Goal: Information Seeking & Learning: Learn about a topic

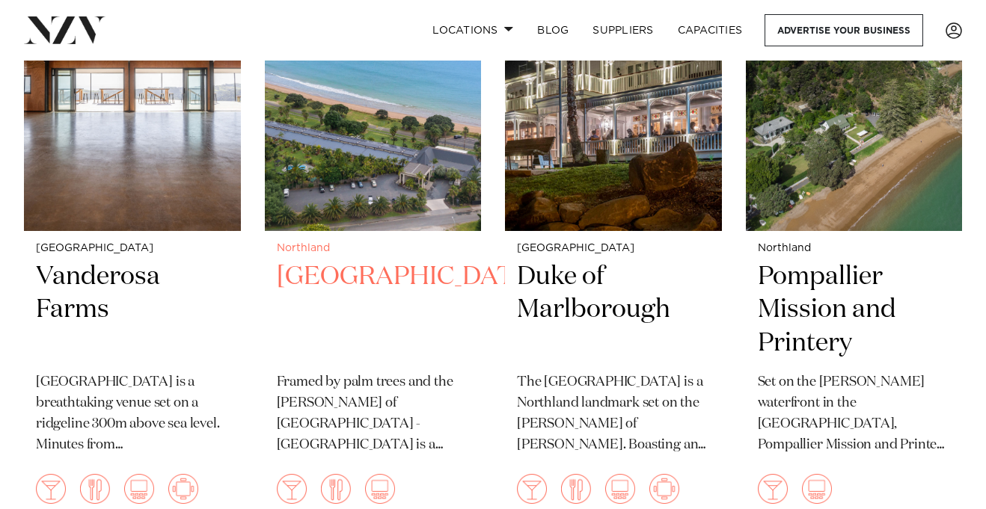
scroll to position [758, 0]
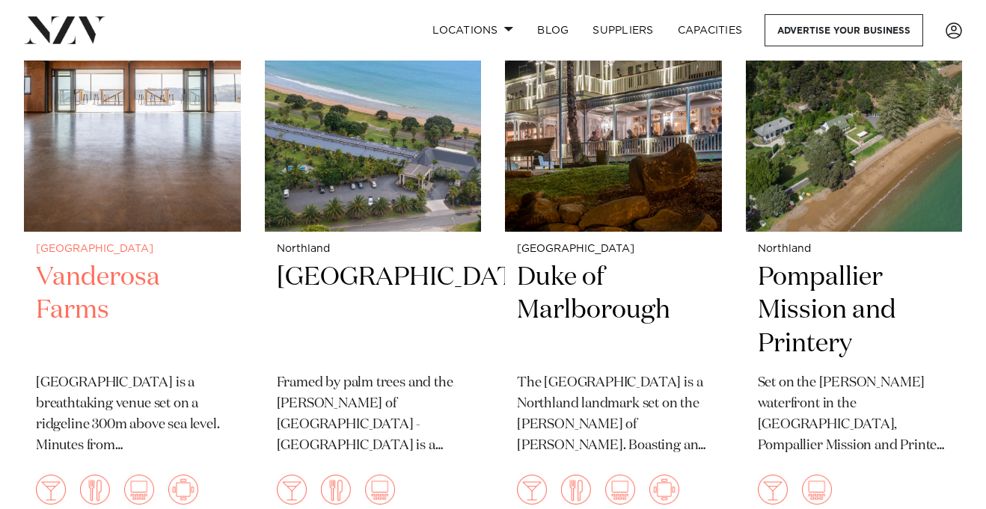
click at [24, 259] on div "Auckland Vanderosa Farms Vanderosa Farms is a breathtaking venue set on a ridge…" at bounding box center [132, 382] width 217 height 300
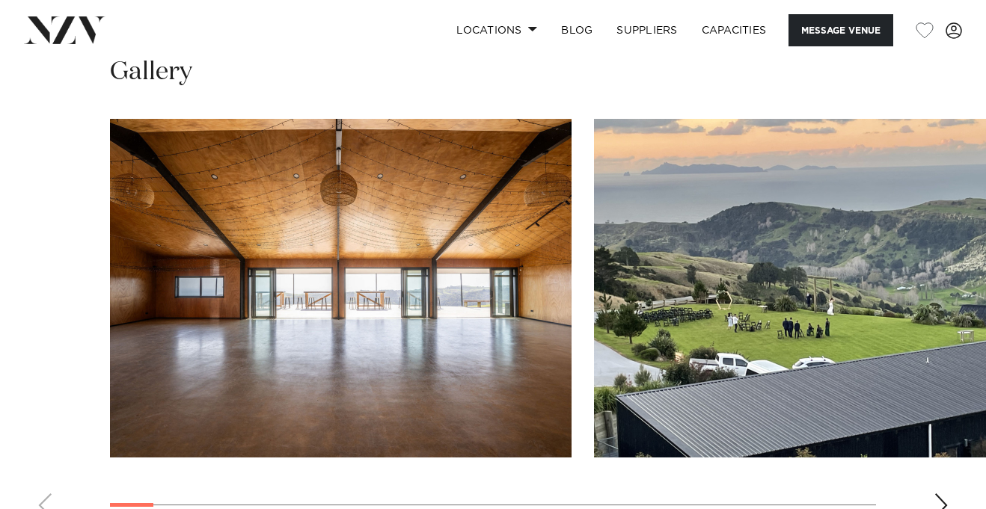
scroll to position [1527, 0]
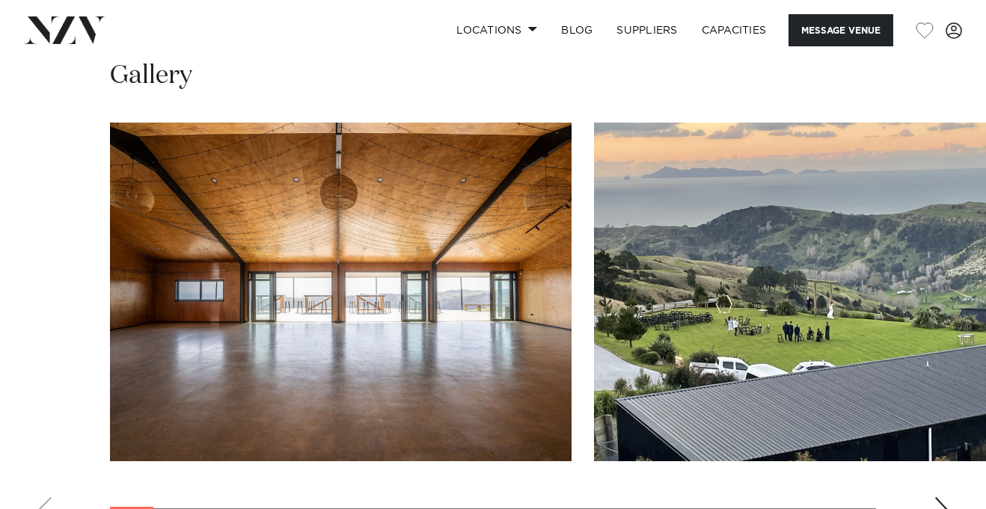
click at [738, 274] on img "2 / 28" at bounding box center [824, 292] width 461 height 339
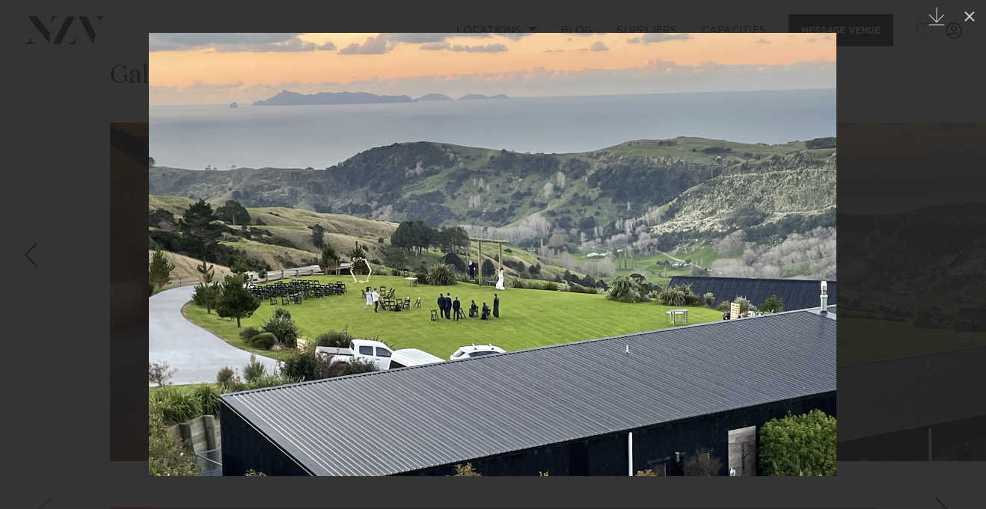
click at [138, 262] on div at bounding box center [493, 254] width 986 height 509
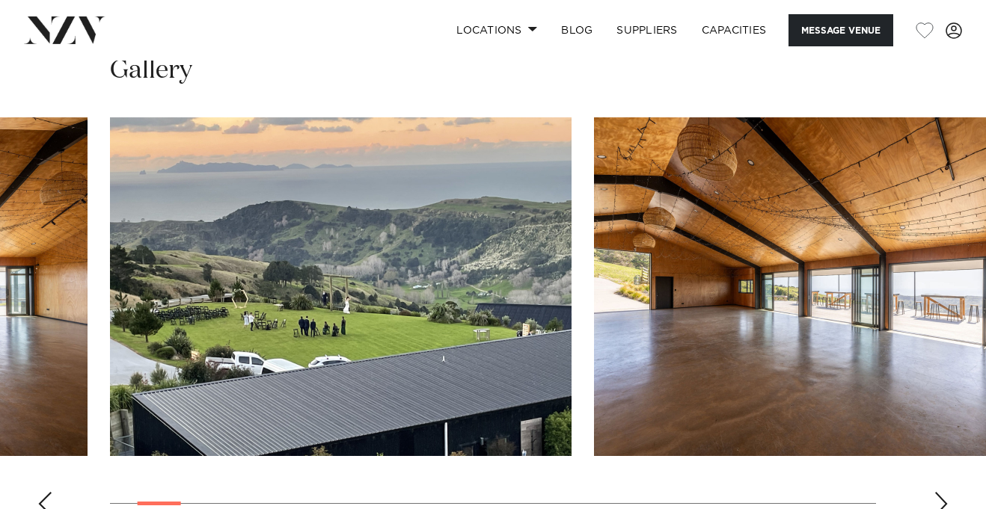
scroll to position [1540, 0]
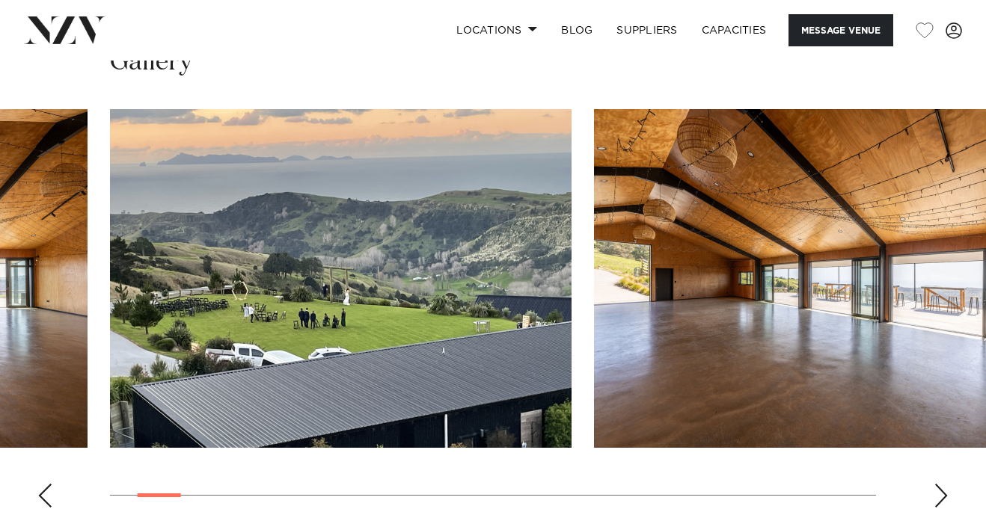
click at [937, 484] on div "Next slide" at bounding box center [940, 496] width 15 height 24
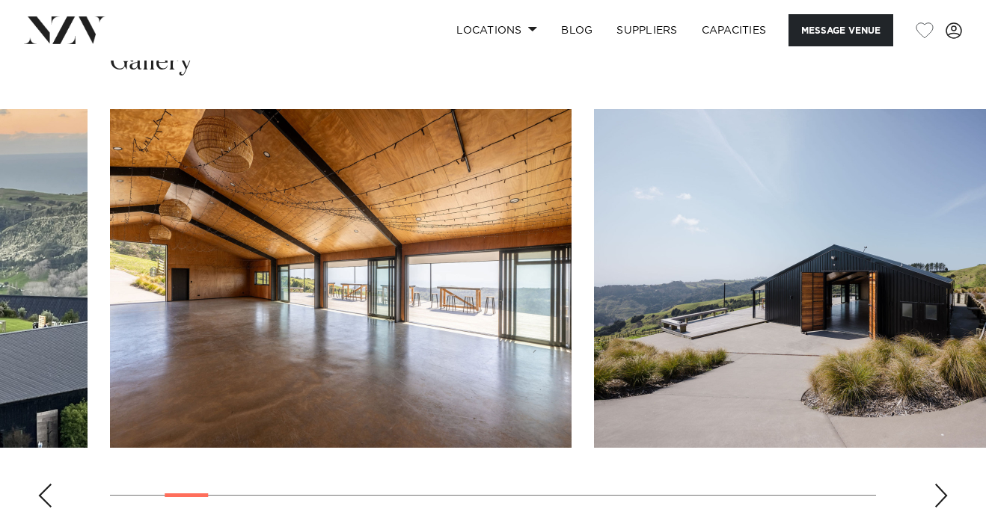
click at [938, 484] on div "Next slide" at bounding box center [940, 496] width 15 height 24
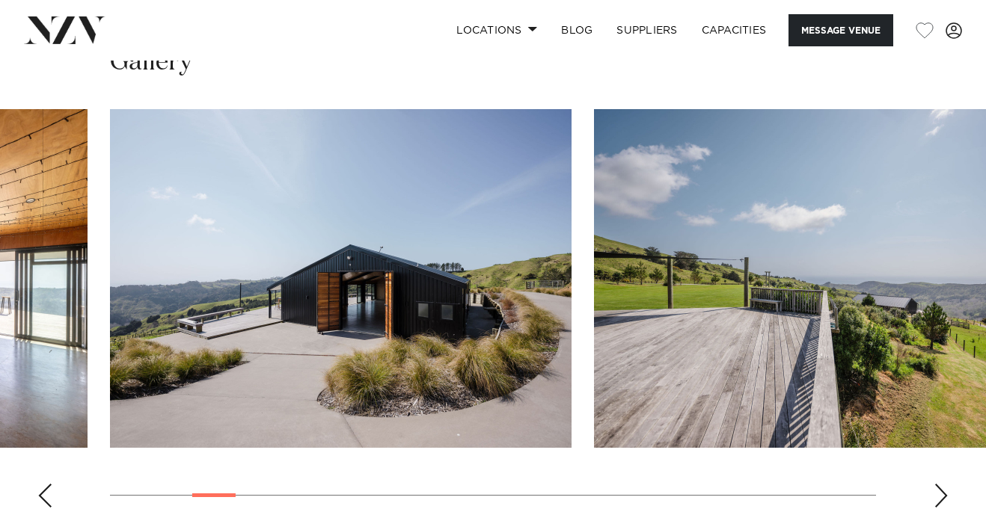
click at [931, 422] on swiper-container at bounding box center [493, 314] width 986 height 411
click at [935, 484] on div "Next slide" at bounding box center [940, 496] width 15 height 24
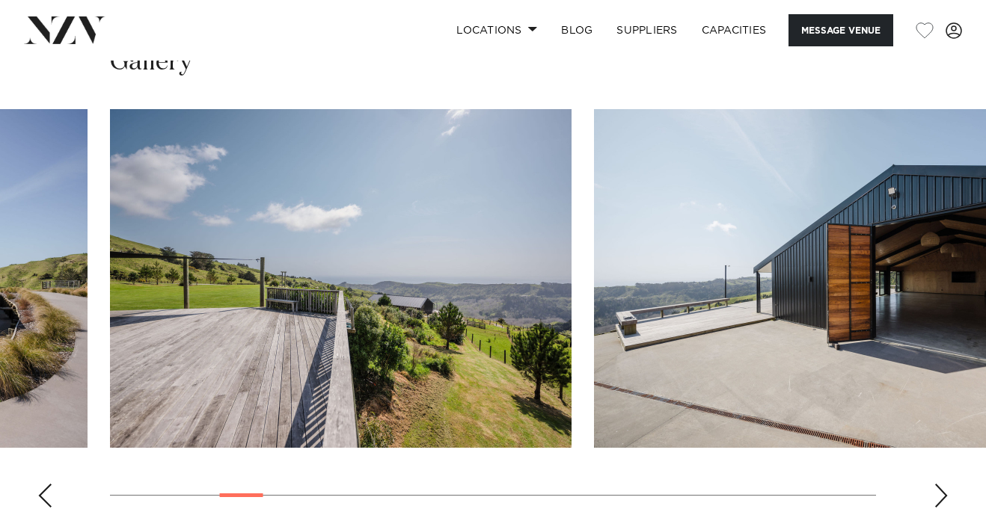
click at [935, 484] on div "Next slide" at bounding box center [940, 496] width 15 height 24
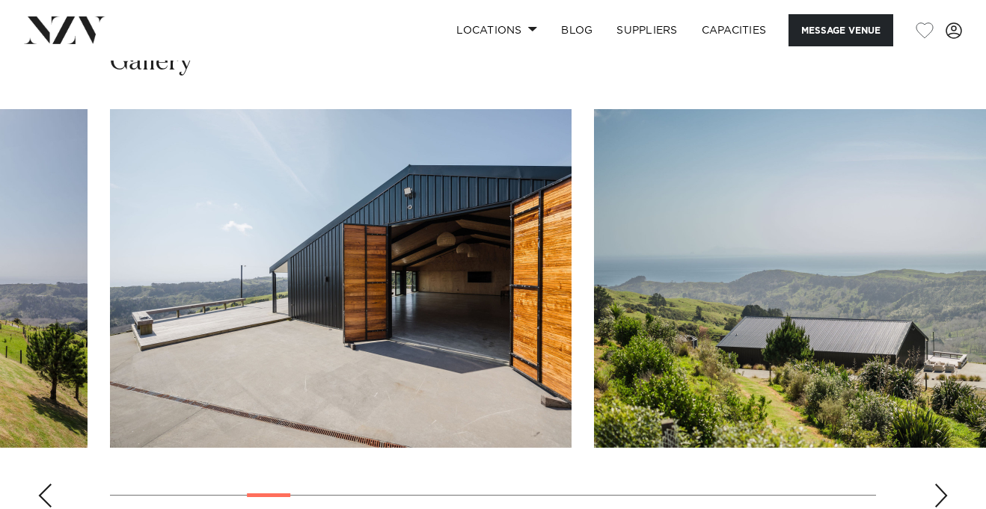
click at [935, 484] on div "Next slide" at bounding box center [940, 496] width 15 height 24
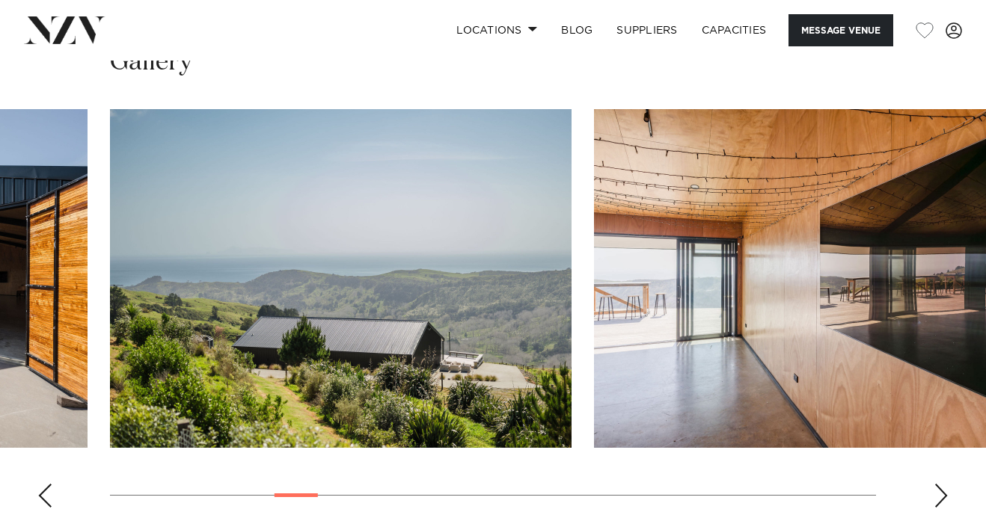
click at [935, 484] on div "Next slide" at bounding box center [940, 496] width 15 height 24
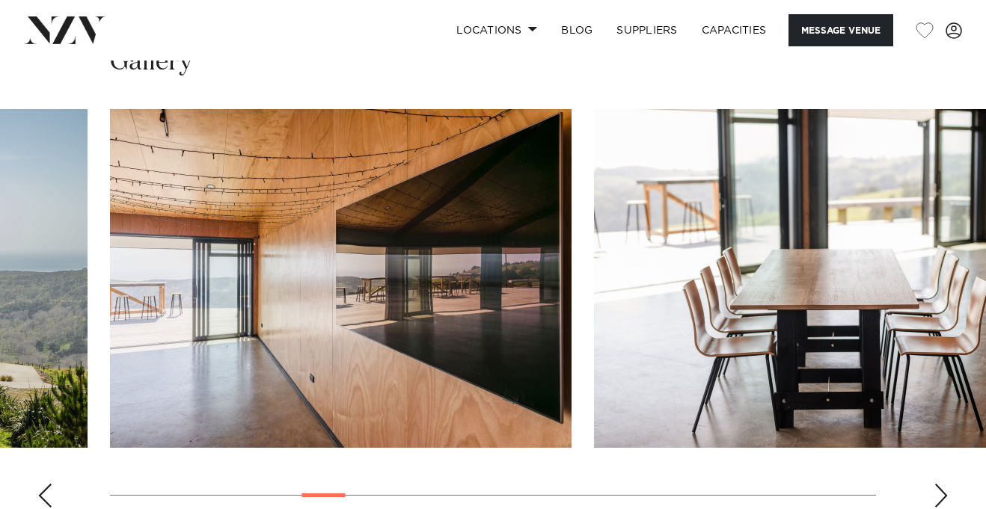
click at [935, 484] on div "Next slide" at bounding box center [940, 496] width 15 height 24
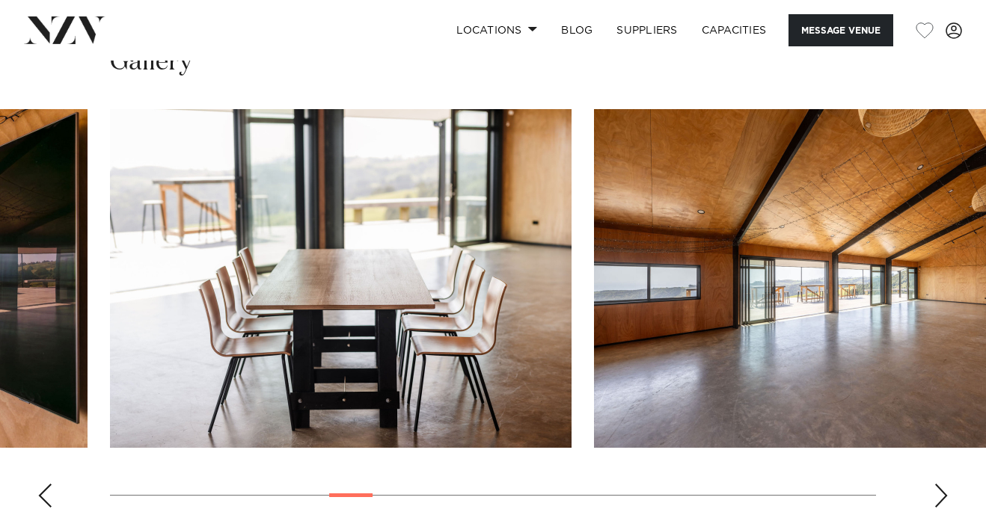
click at [935, 484] on div "Next slide" at bounding box center [940, 496] width 15 height 24
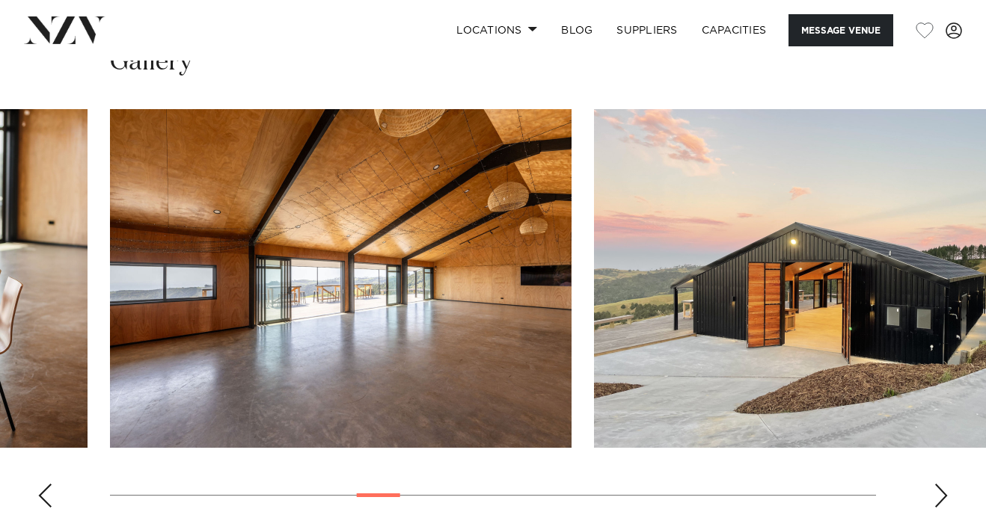
click at [935, 484] on div "Next slide" at bounding box center [940, 496] width 15 height 24
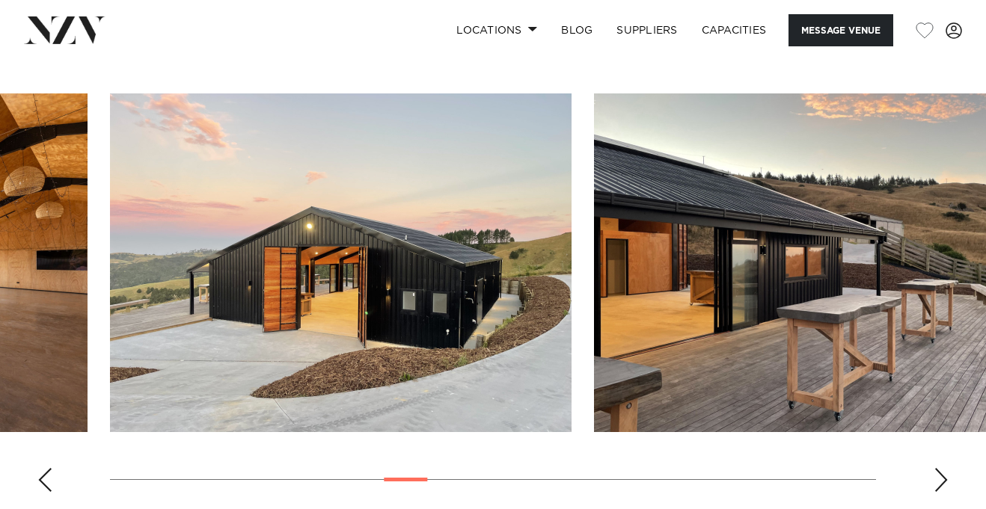
scroll to position [1553, 0]
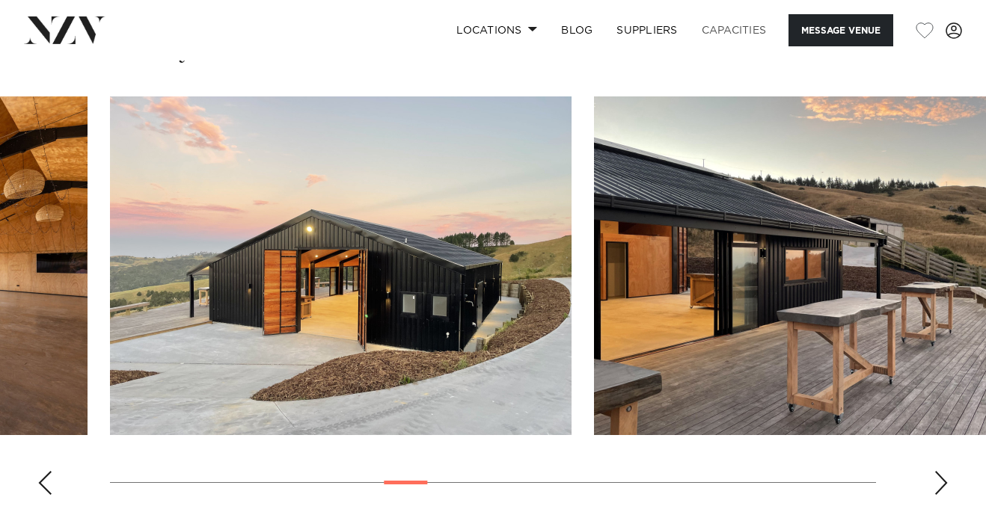
click at [734, 28] on link "Capacities" at bounding box center [733, 30] width 89 height 32
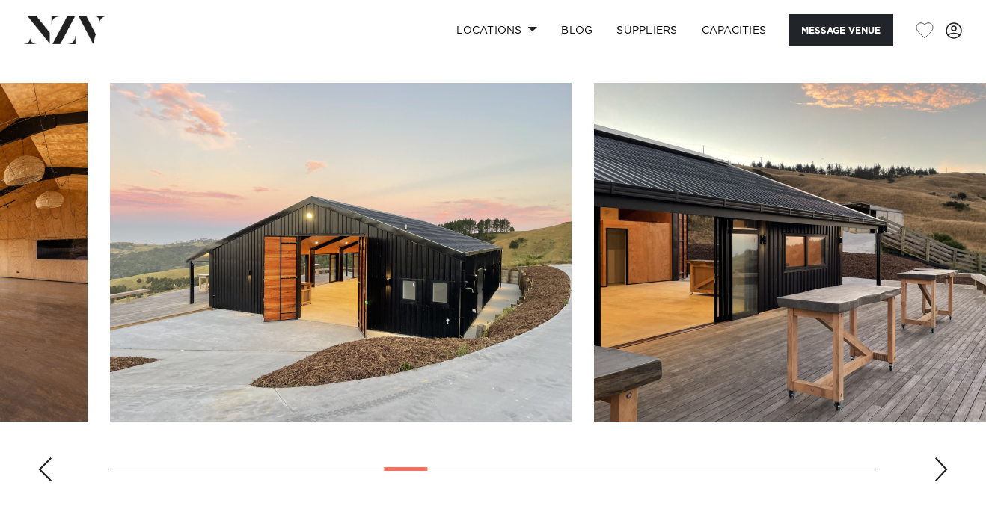
click at [457, 224] on img "11 / 28" at bounding box center [340, 252] width 461 height 339
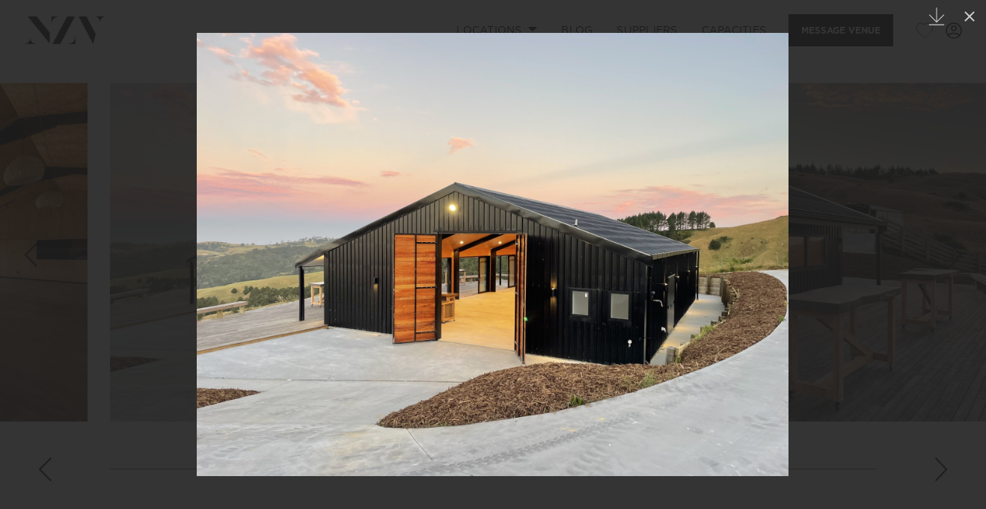
click at [953, 258] on div "Next slide" at bounding box center [955, 255] width 20 height 28
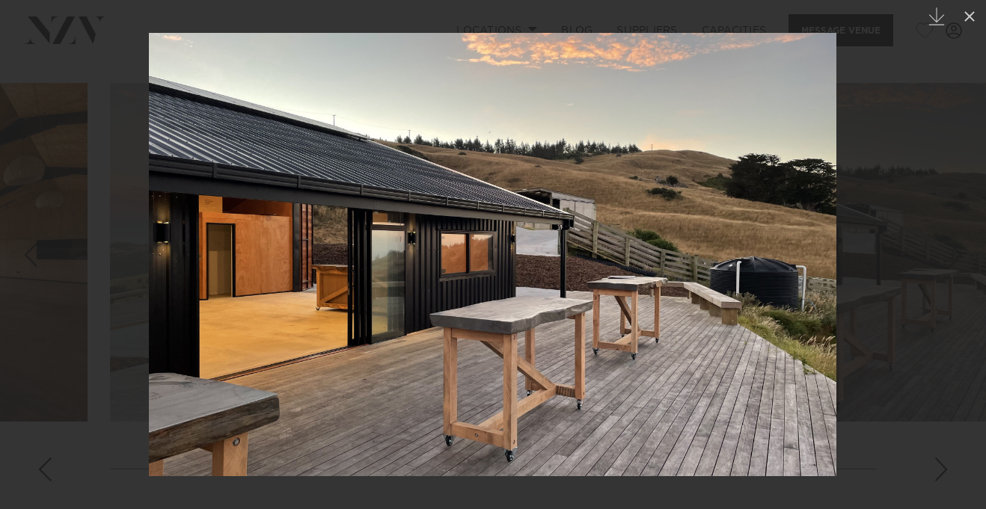
click at [953, 257] on div "Next slide" at bounding box center [955, 255] width 20 height 28
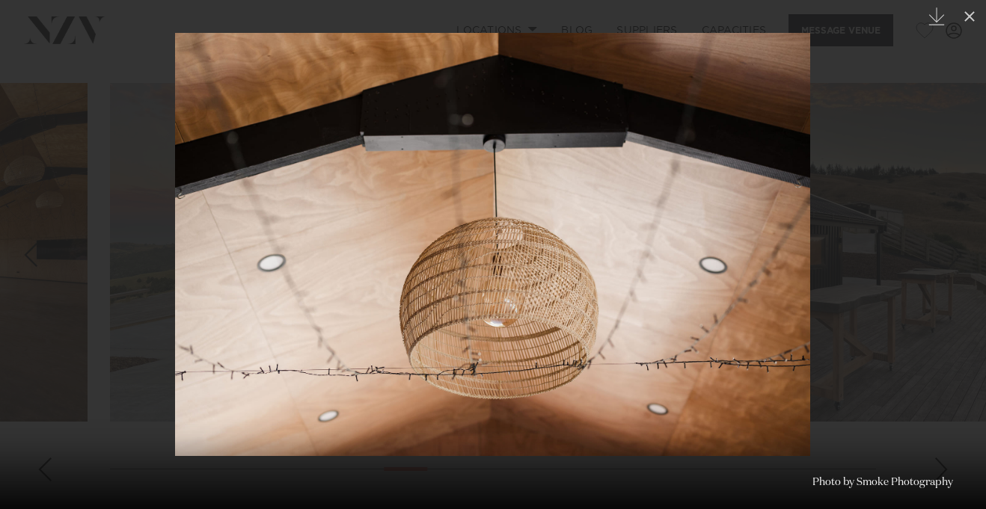
click at [953, 257] on div "Next slide" at bounding box center [955, 255] width 20 height 28
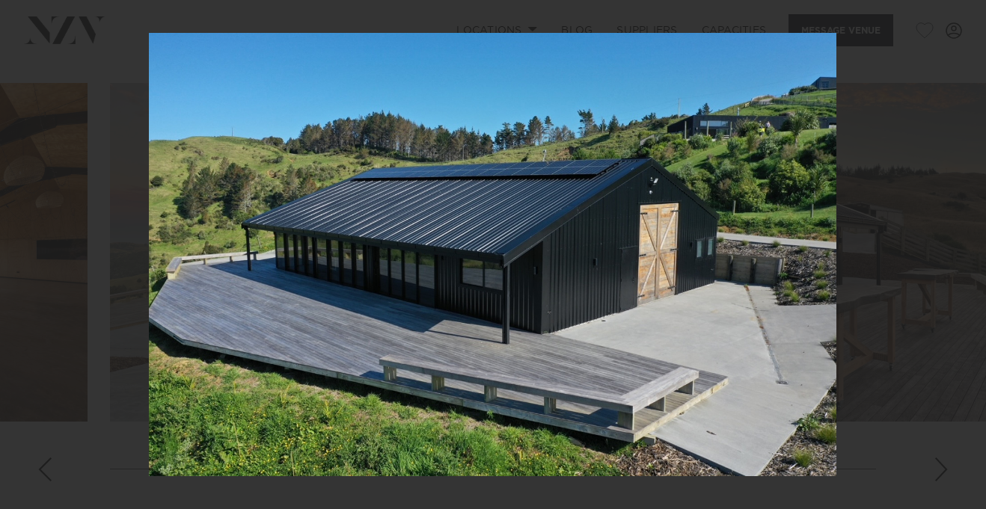
click at [953, 257] on div "14 / 28 Created with Sketch. Photo by Smoke Photography" at bounding box center [493, 254] width 986 height 509
click at [953, 257] on div "Next slide" at bounding box center [955, 255] width 20 height 28
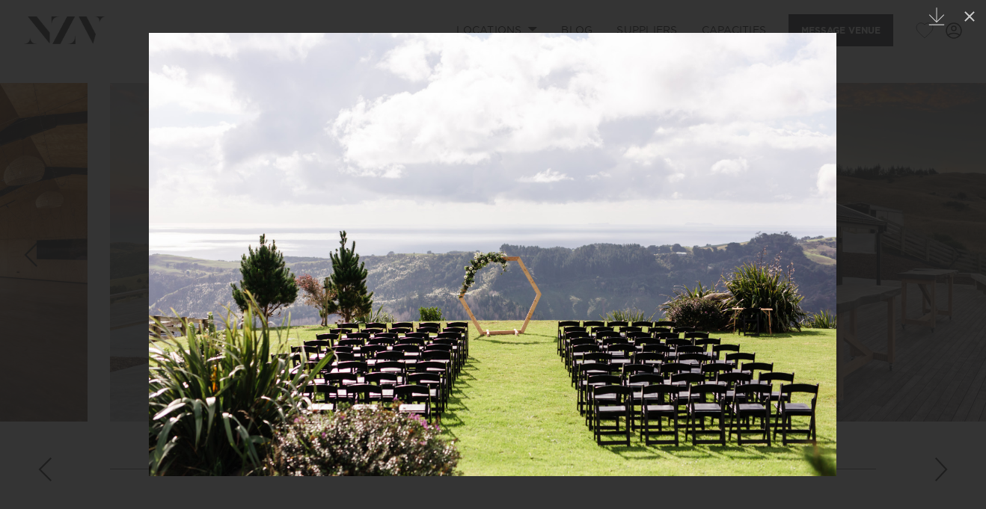
click at [953, 257] on div "Next slide" at bounding box center [955, 255] width 20 height 28
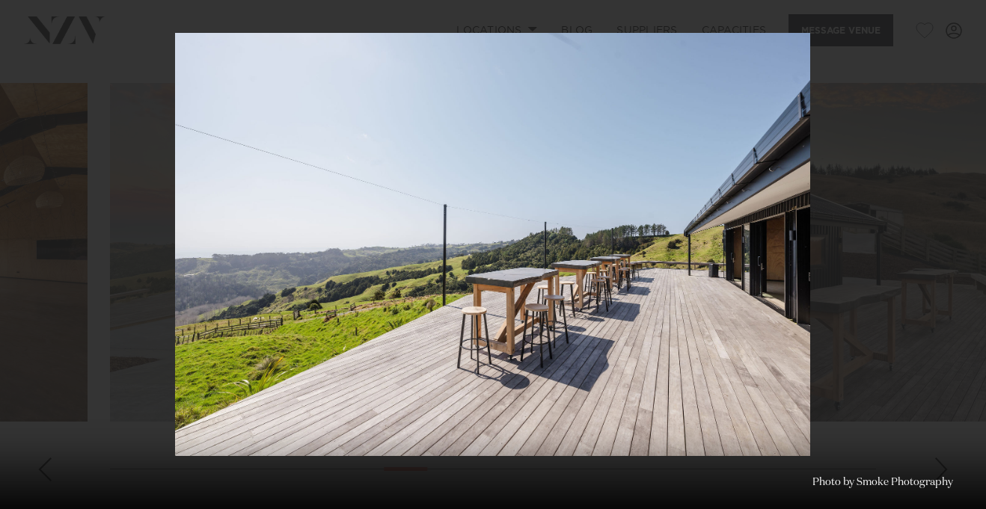
click at [953, 257] on div "16 / 28 Created with Sketch. Photo by Smoke Photography" at bounding box center [493, 254] width 986 height 509
click at [953, 255] on div "Next slide" at bounding box center [955, 255] width 20 height 28
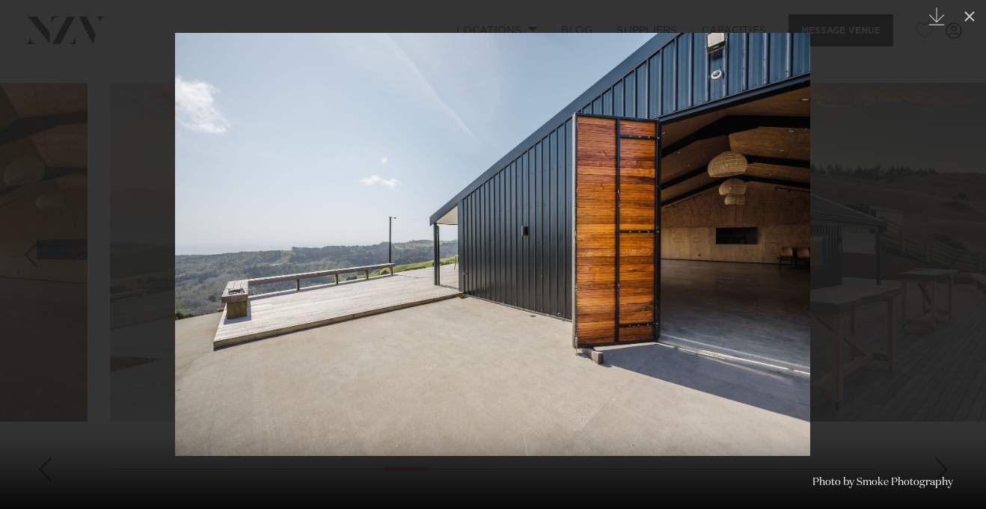
click at [952, 254] on div "Next slide" at bounding box center [955, 255] width 20 height 28
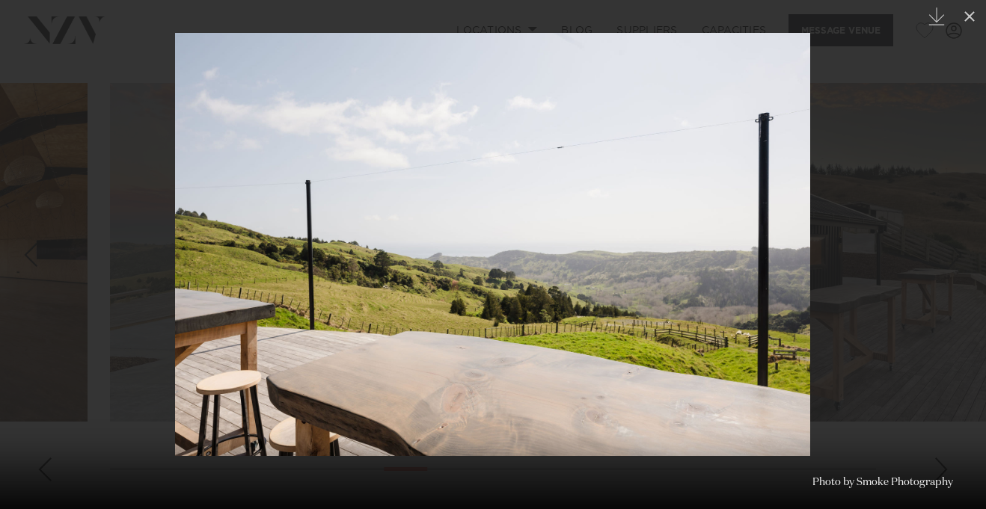
click at [952, 254] on div "Next slide" at bounding box center [955, 255] width 20 height 28
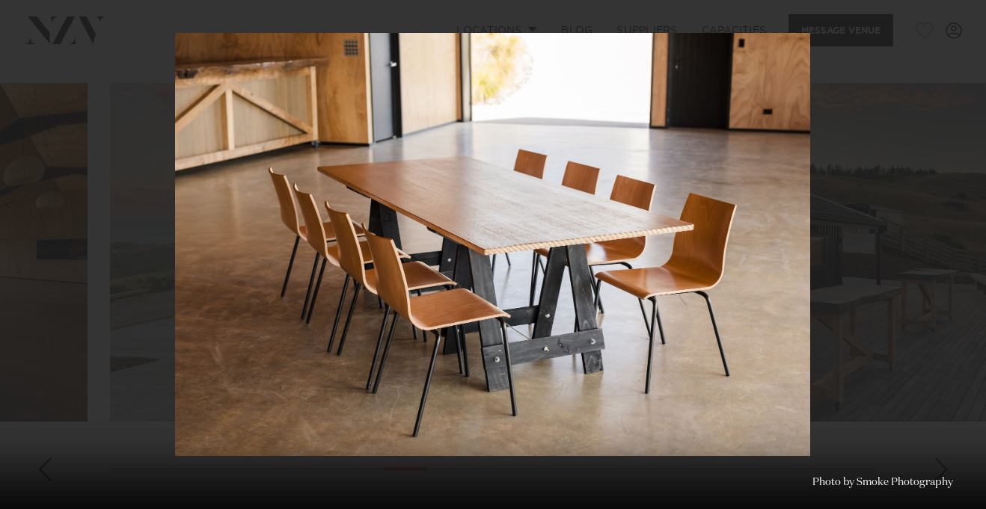
click at [952, 254] on div "19 / 28 Created with Sketch. Photo by Smoke Photography" at bounding box center [493, 254] width 986 height 509
click at [952, 254] on div "Next slide" at bounding box center [955, 255] width 20 height 28
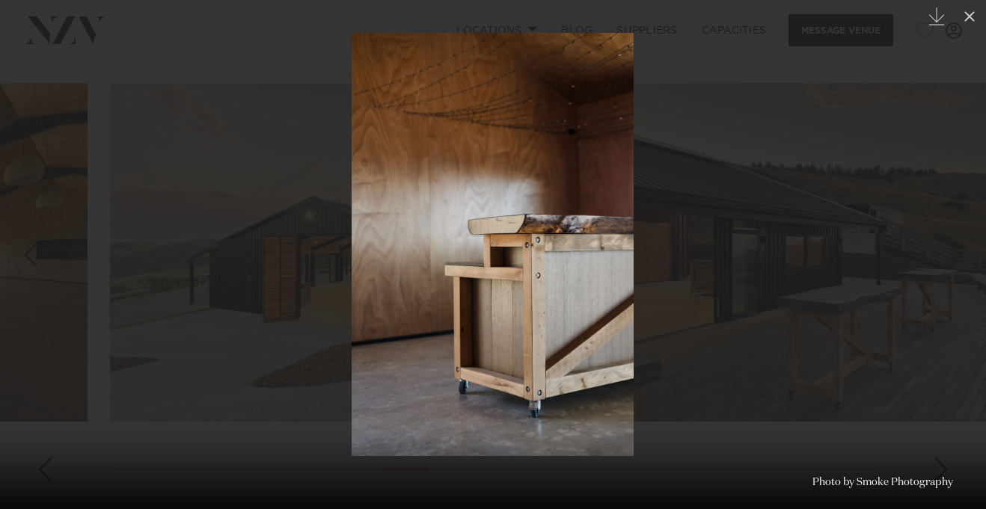
click at [952, 254] on div "Next slide" at bounding box center [955, 255] width 20 height 28
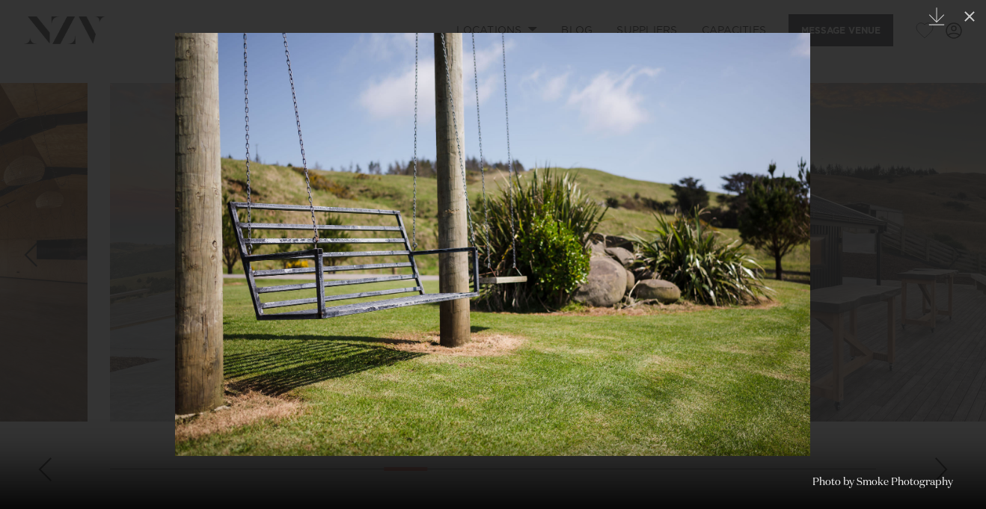
click at [952, 254] on div "Next slide" at bounding box center [955, 255] width 20 height 28
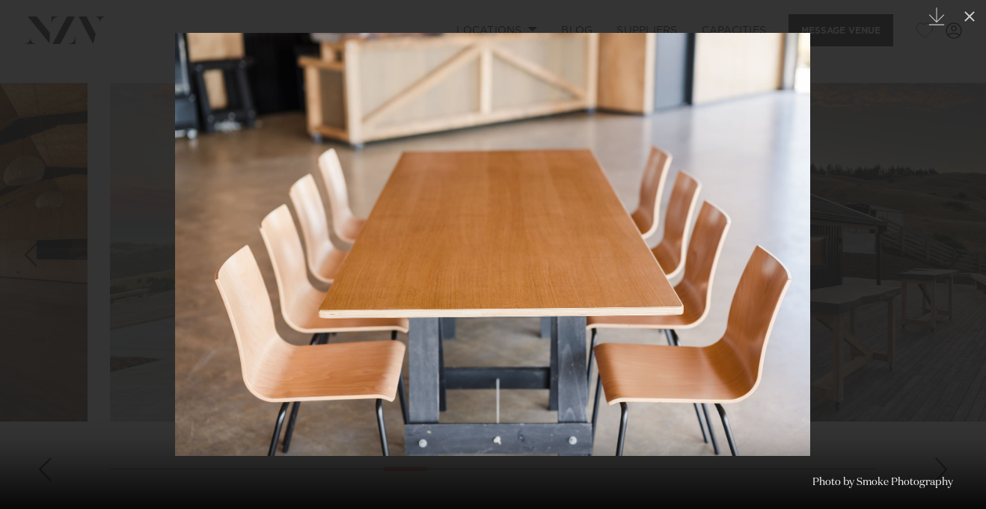
click at [952, 254] on div "Next slide" at bounding box center [955, 255] width 20 height 28
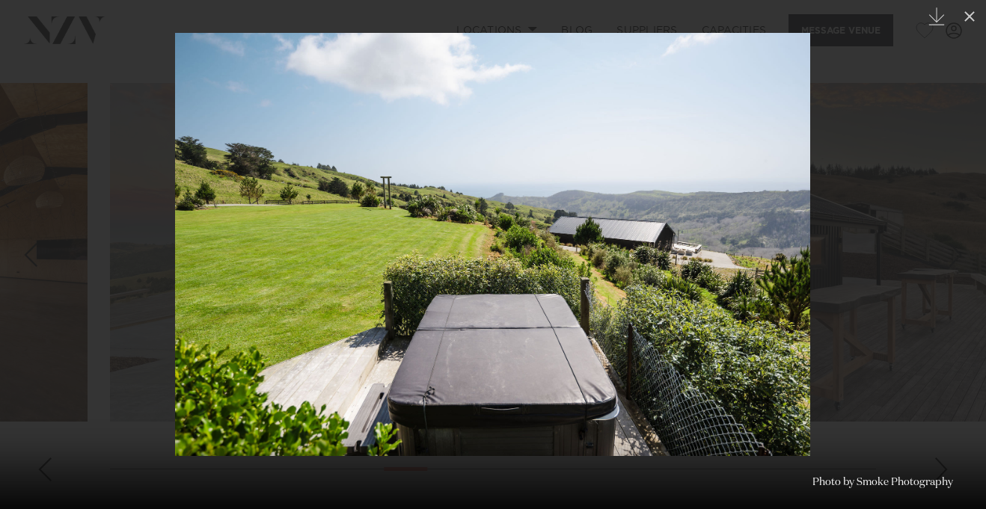
click at [947, 251] on div "Next slide" at bounding box center [955, 255] width 20 height 28
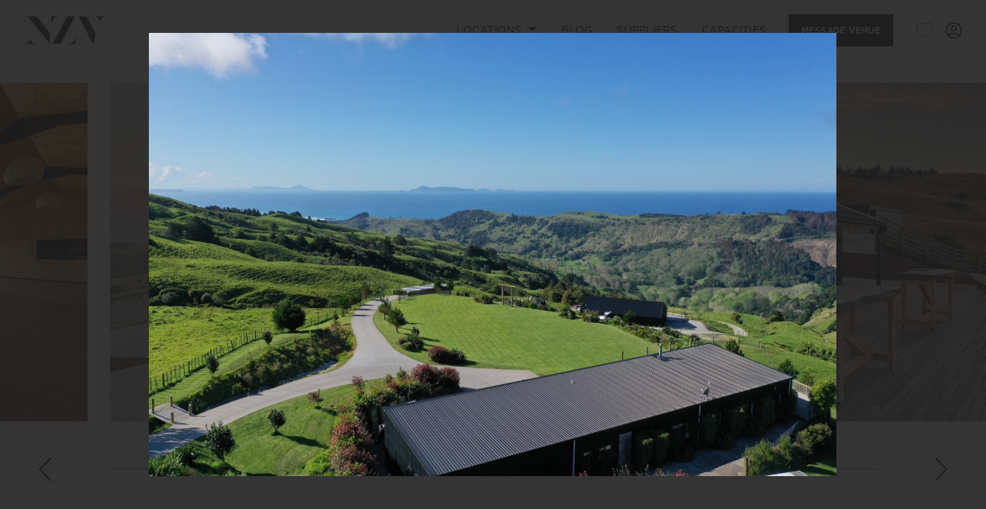
click at [947, 251] on div "24 / 28 Created with Sketch. Photo by Smoke Photography" at bounding box center [493, 254] width 986 height 509
click at [947, 251] on div "Next slide" at bounding box center [955, 255] width 20 height 28
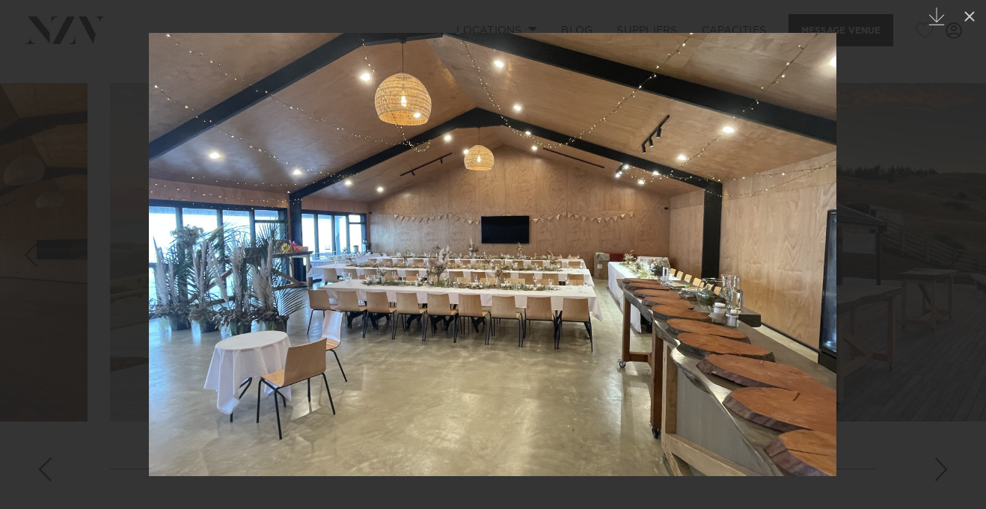
click at [955, 255] on div "Next slide" at bounding box center [955, 255] width 20 height 28
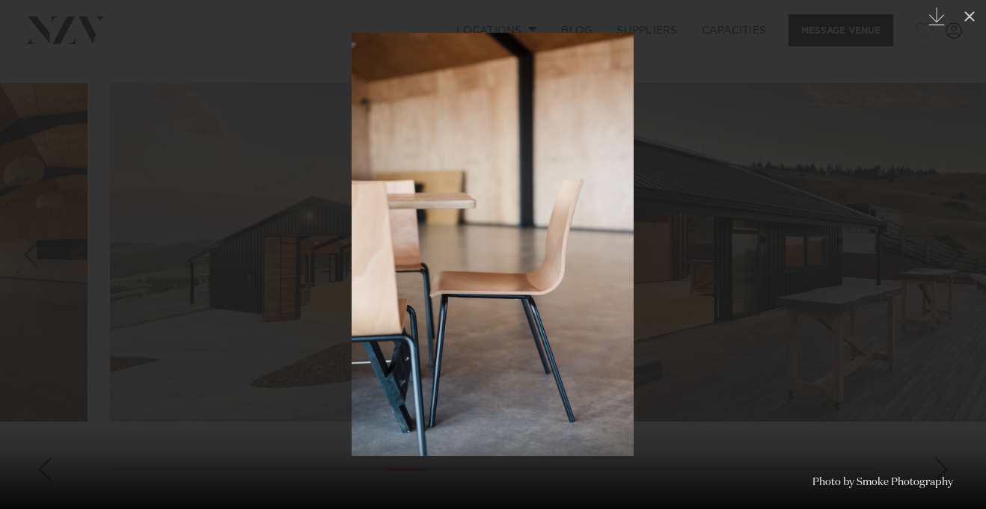
click at [955, 255] on div "Next slide" at bounding box center [955, 255] width 20 height 28
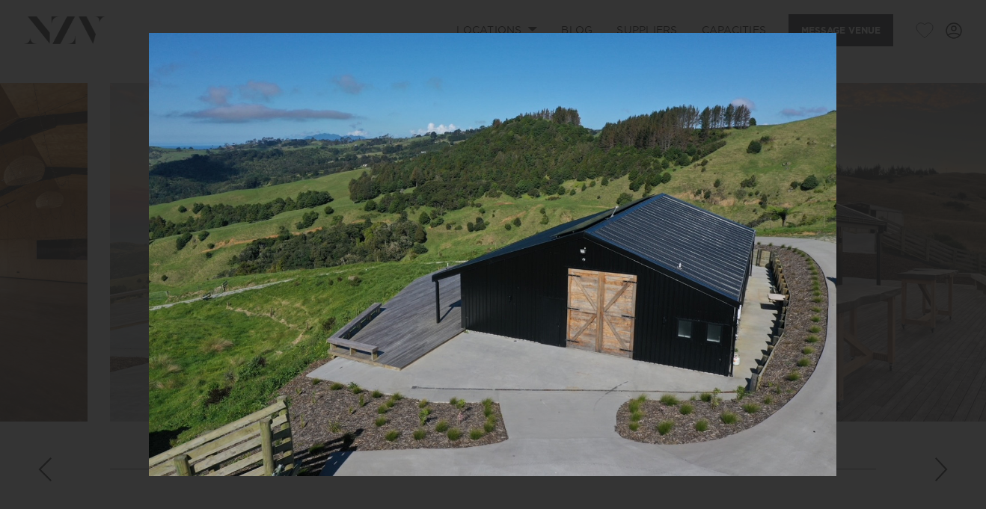
click at [955, 255] on div "27 / 28 Created with Sketch. Photo by Smoke Photography" at bounding box center [493, 254] width 986 height 509
click at [955, 255] on div "Next slide" at bounding box center [955, 255] width 20 height 28
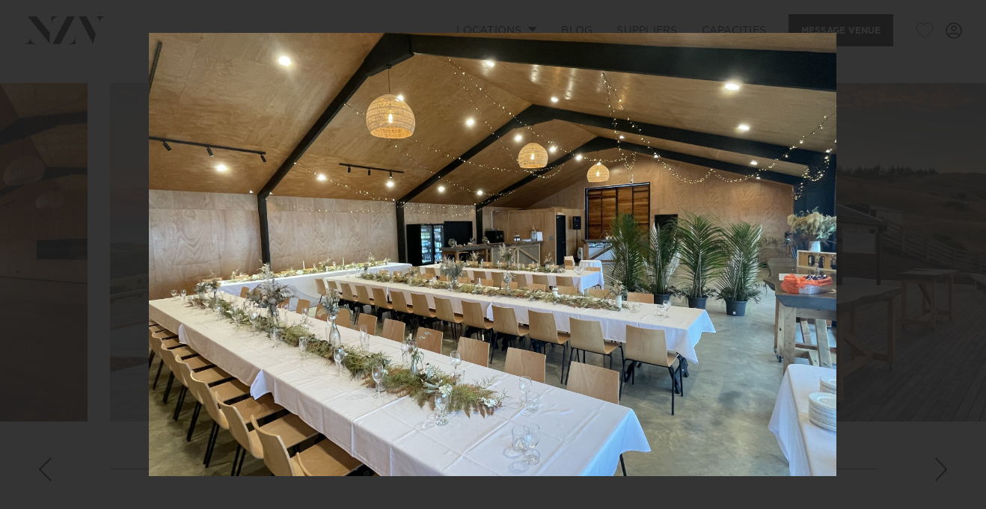
click at [955, 255] on div "28 / 28 Created with Sketch. Photo by Smoke Photography" at bounding box center [493, 254] width 986 height 509
click at [959, 258] on div "Next slide" at bounding box center [955, 255] width 20 height 28
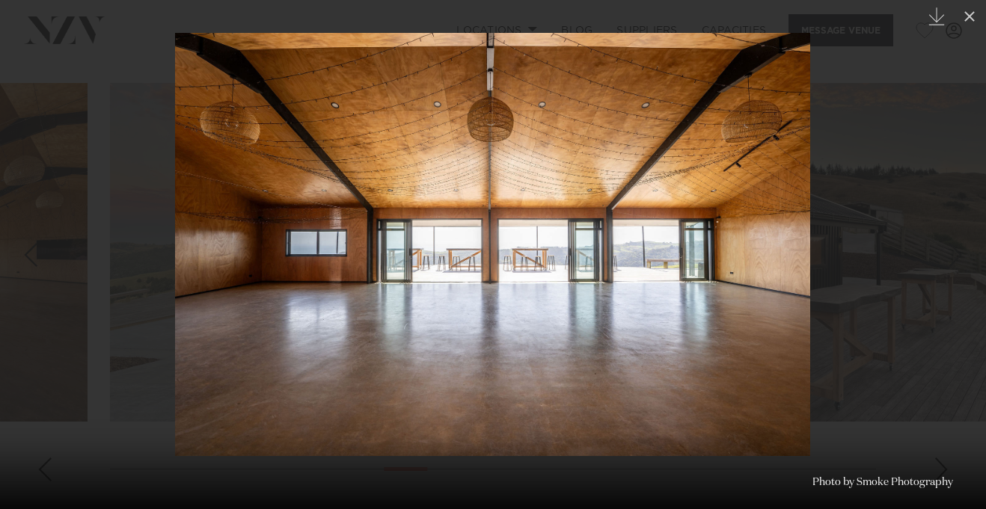
click at [958, 259] on div "Next slide" at bounding box center [955, 255] width 20 height 28
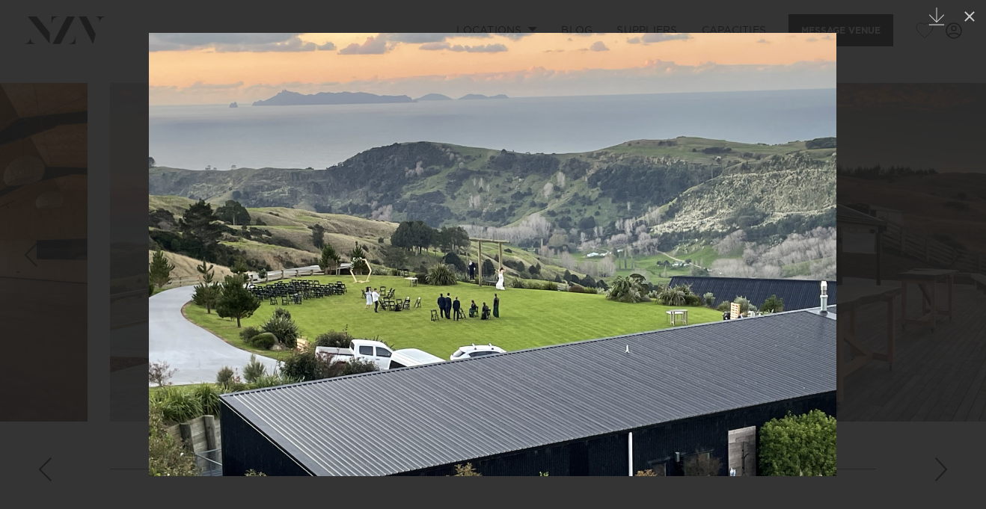
click at [959, 260] on div "Next slide" at bounding box center [955, 255] width 20 height 28
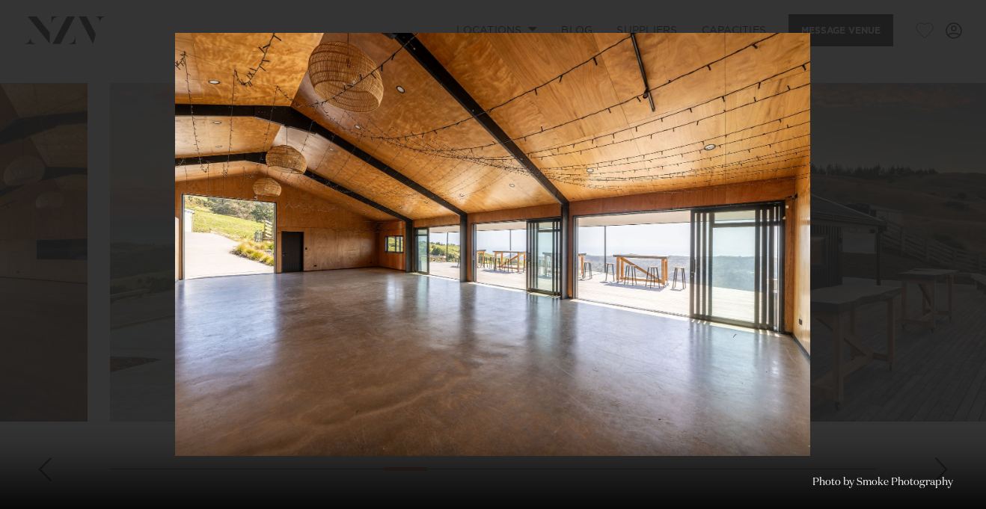
click at [959, 260] on div "3 / 28 Created with Sketch. Photo by Smoke Photography" at bounding box center [493, 254] width 986 height 509
click at [960, 261] on div "Next slide" at bounding box center [955, 255] width 20 height 28
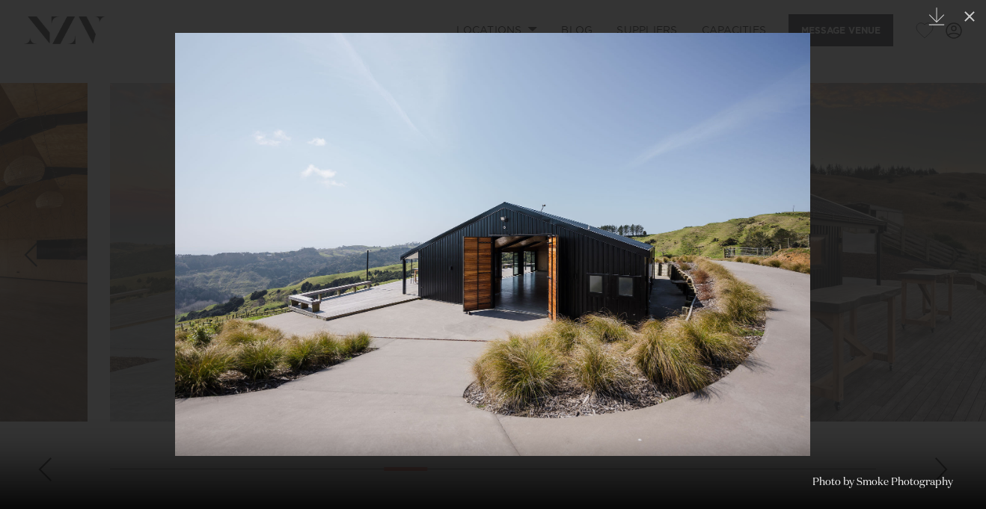
click at [956, 254] on div "Next slide" at bounding box center [955, 255] width 20 height 28
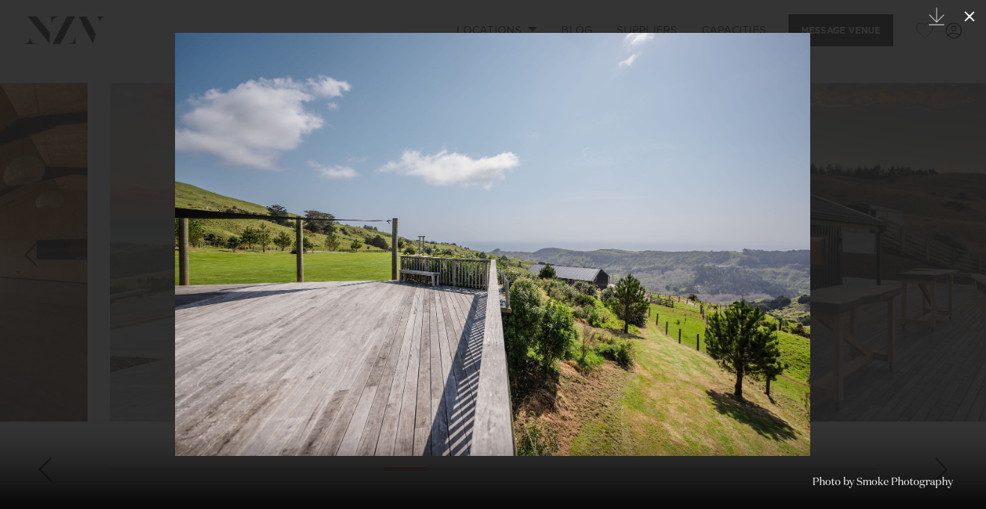
click at [968, 20] on icon at bounding box center [969, 16] width 18 height 18
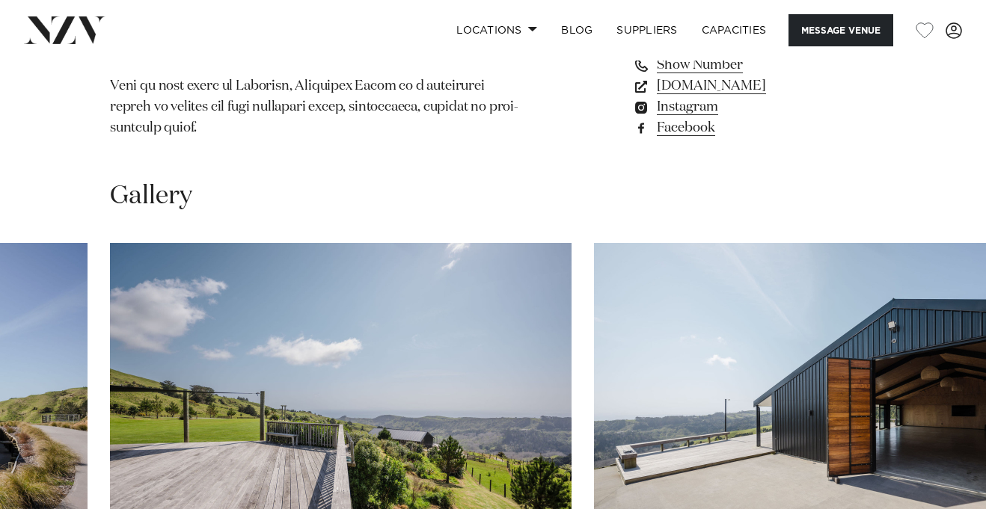
scroll to position [1423, 0]
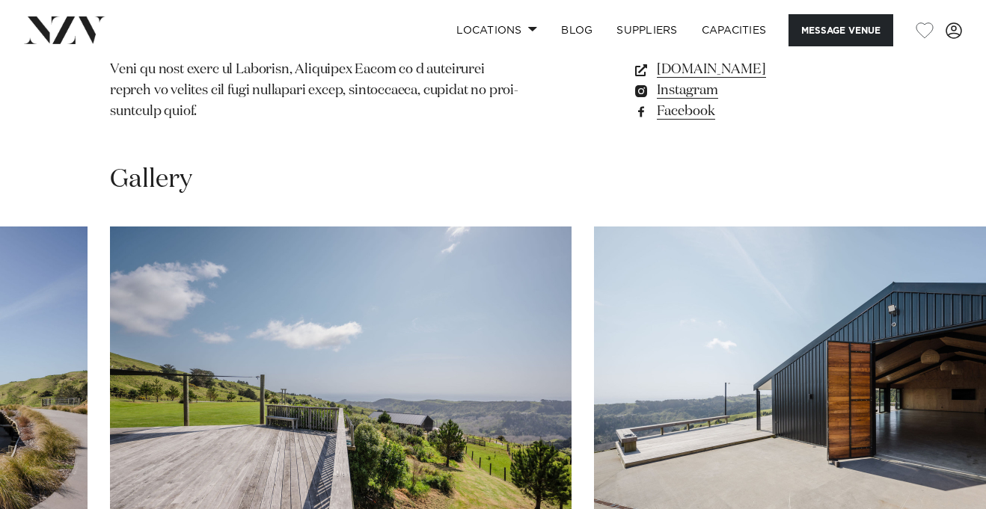
click at [685, 277] on img "6 / 28" at bounding box center [824, 396] width 461 height 339
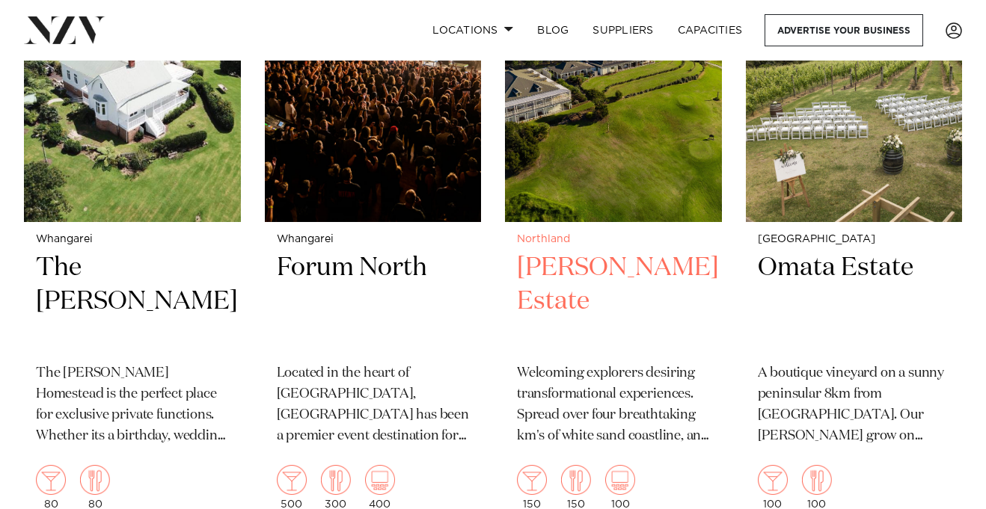
scroll to position [1997, 0]
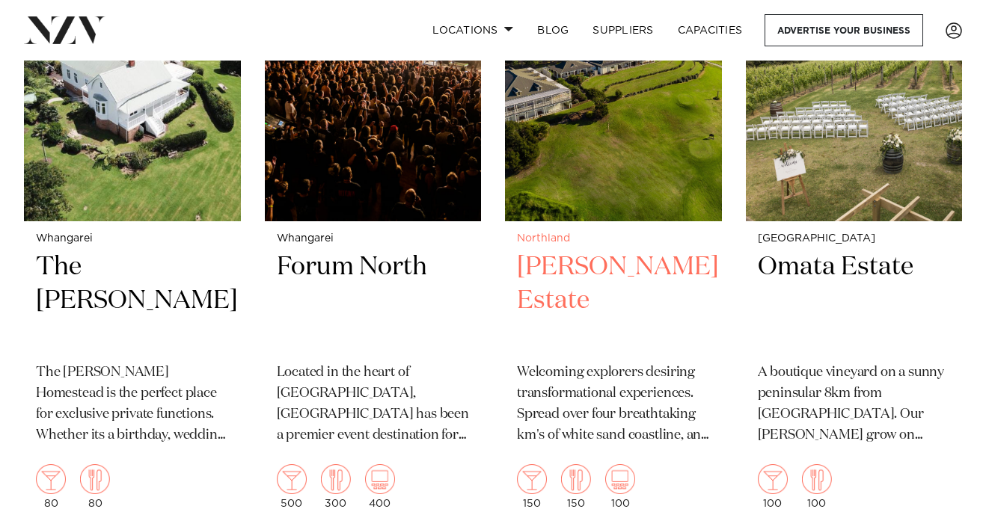
click at [604, 233] on small "Northland" at bounding box center [613, 238] width 193 height 11
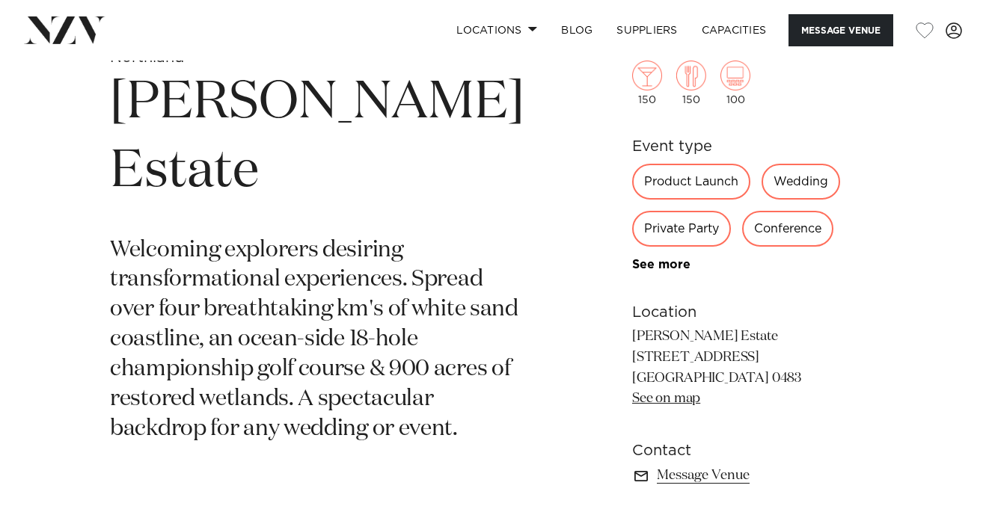
scroll to position [533, 0]
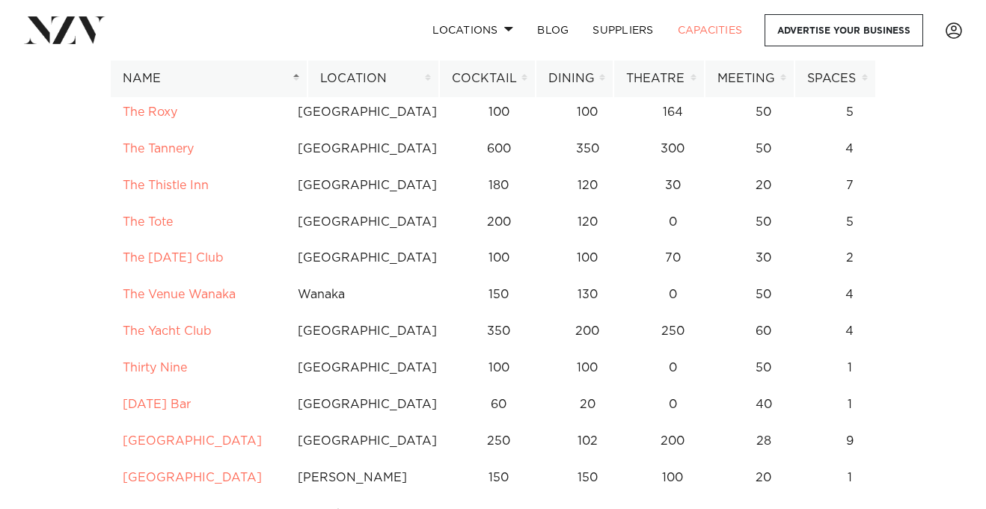
scroll to position [11200, 0]
